Goal: Task Accomplishment & Management: Manage account settings

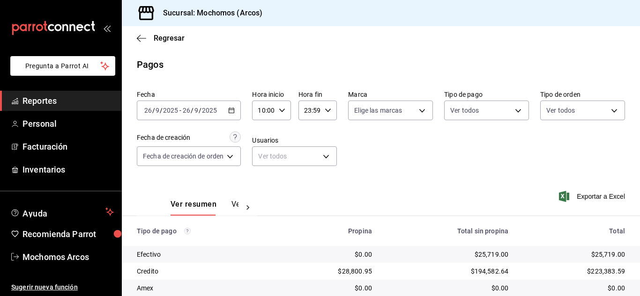
scroll to position [117, 0]
click at [232, 113] on \(Stroke\) "button" at bounding box center [232, 110] width 6 height 5
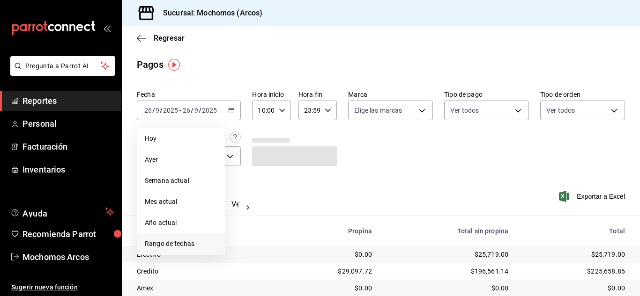
click at [193, 243] on span "Rango de fechas" at bounding box center [181, 244] width 73 height 10
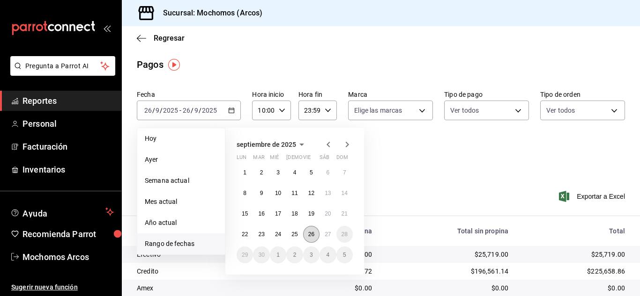
drag, startPoint x: 305, startPoint y: 235, endPoint x: 310, endPoint y: 232, distance: 5.2
click at [305, 234] on button "26" at bounding box center [311, 234] width 16 height 17
click at [327, 236] on abbr "27" at bounding box center [328, 234] width 6 height 7
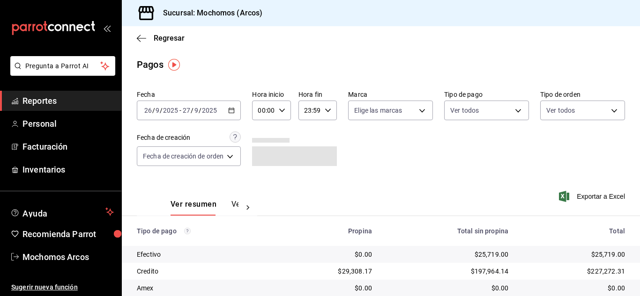
click at [286, 115] on div "00:00 Hora inicio" at bounding box center [271, 111] width 38 height 20
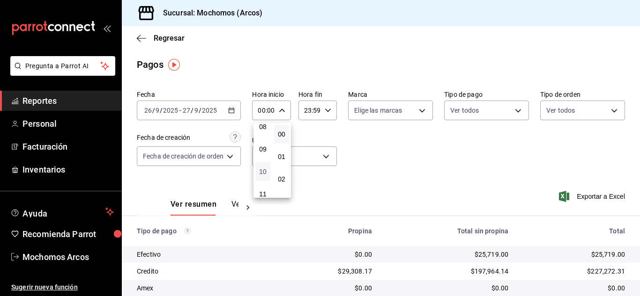
click at [264, 171] on span "10" at bounding box center [263, 171] width 4 height 7
type input "10:00"
click at [410, 155] on div at bounding box center [320, 148] width 640 height 296
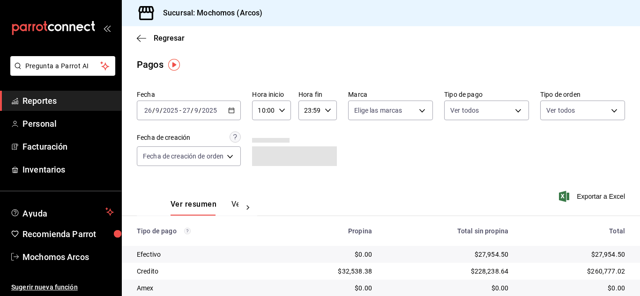
scroll to position [117, 0]
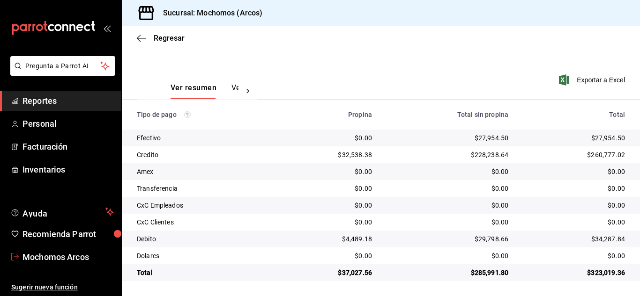
drag, startPoint x: 61, startPoint y: 258, endPoint x: 78, endPoint y: 254, distance: 16.7
click at [61, 258] on span "Mochomos Arcos" at bounding box center [67, 257] width 91 height 13
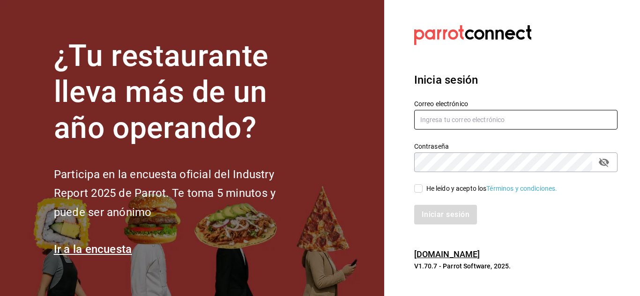
type input "[EMAIL_ADDRESS][DOMAIN_NAME]"
